Goal: Task Accomplishment & Management: Use online tool/utility

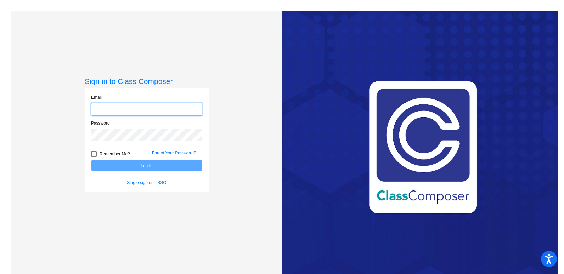
type input "[EMAIL_ADDRESS][PERSON_NAME][DOMAIN_NAME]"
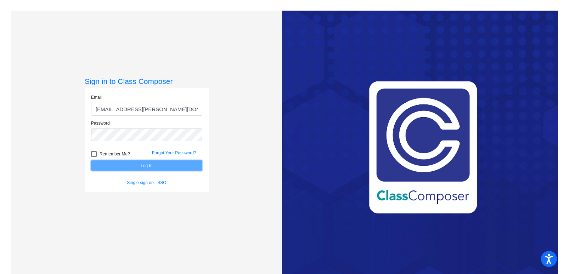
click at [171, 166] on button "Log In" at bounding box center [146, 166] width 111 height 10
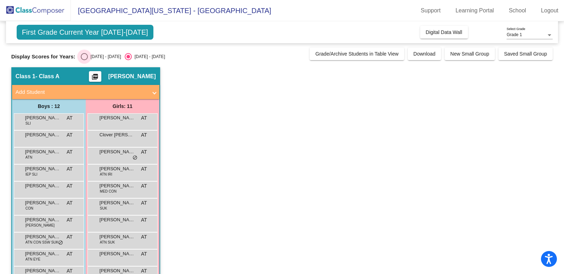
click at [91, 58] on div "[DATE] - [DATE]" at bounding box center [104, 57] width 33 height 6
click at [84, 60] on input "[DATE] - [DATE]" at bounding box center [84, 60] width 0 height 0
radio input "true"
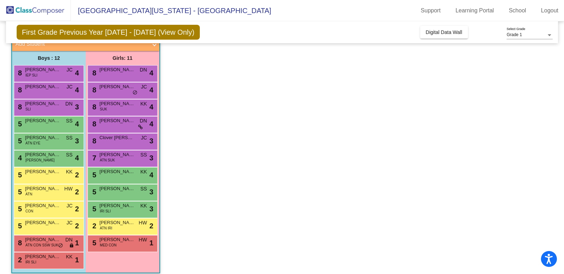
scroll to position [55, 0]
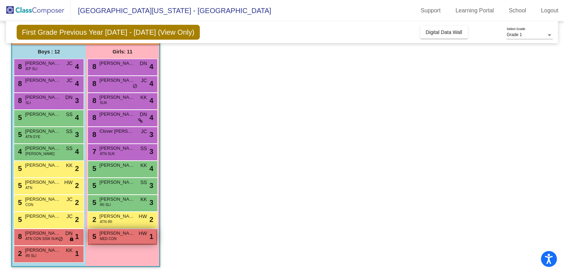
click at [136, 241] on div "5 [PERSON_NAME] MED CON HW lock do_not_disturb_alt 1" at bounding box center [123, 236] width 68 height 15
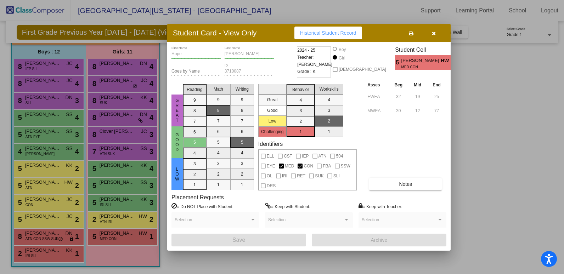
click at [435, 34] on icon "button" at bounding box center [434, 33] width 4 height 5
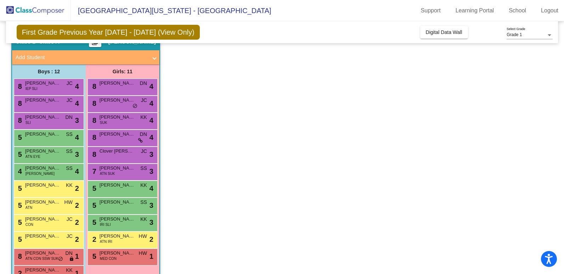
scroll to position [0, 0]
